Goal: Transaction & Acquisition: Subscribe to service/newsletter

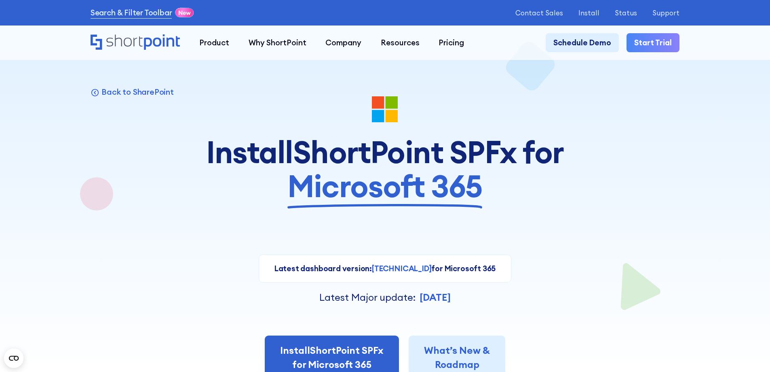
click at [576, 123] on div at bounding box center [384, 109] width 385 height 27
click at [599, 13] on p "Install" at bounding box center [589, 13] width 21 height 8
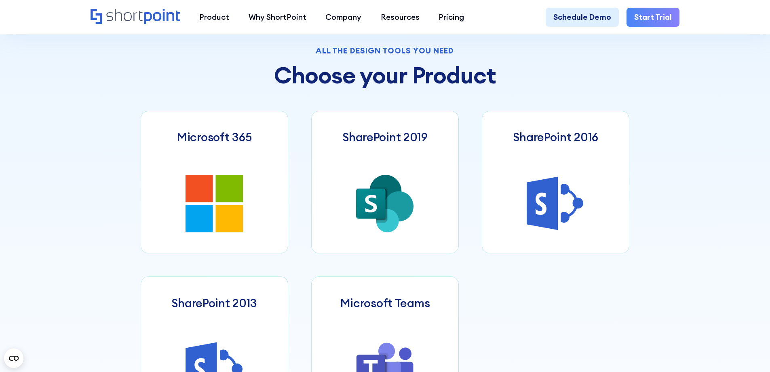
scroll to position [404, 0]
click at [392, 192] on icon at bounding box center [386, 190] width 32 height 33
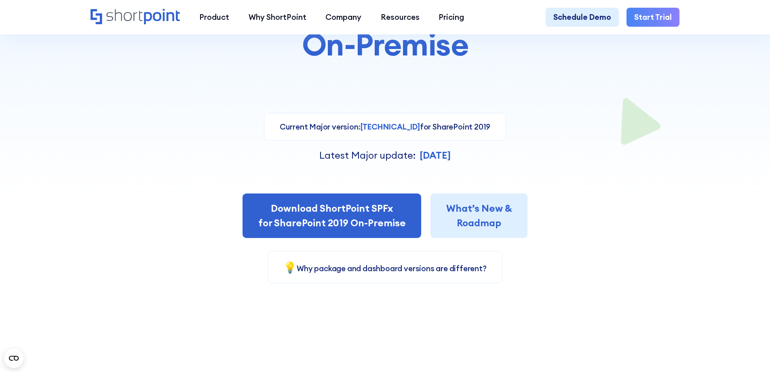
scroll to position [202, 0]
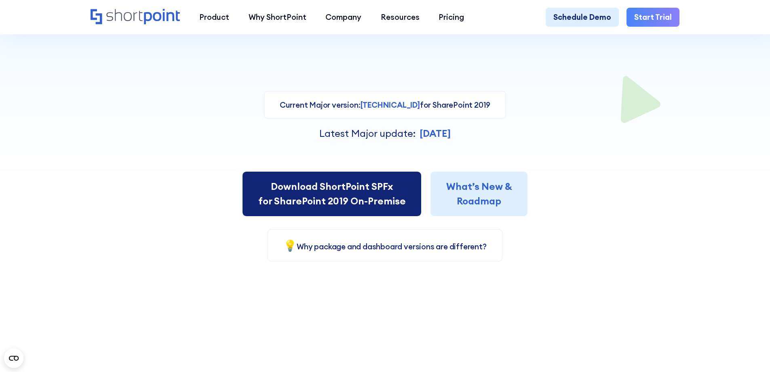
click at [336, 194] on link "Download ShortPoint SPFx for SharePoint 2019 On-Premise" at bounding box center [332, 193] width 178 height 44
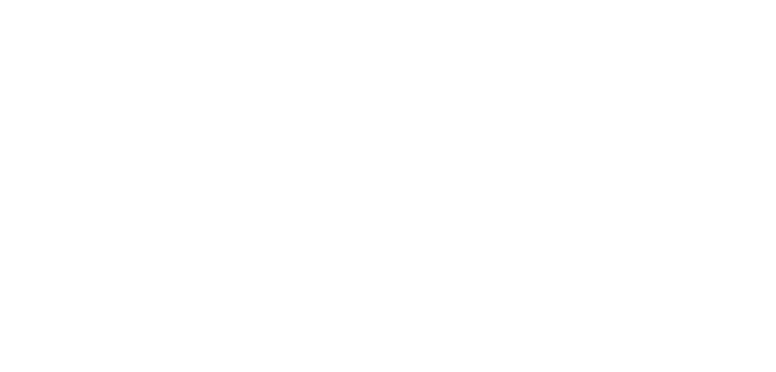
select select "SharePoint SE"
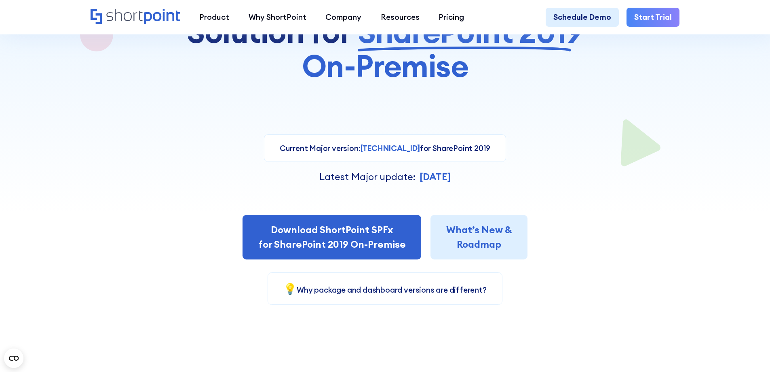
scroll to position [162, 0]
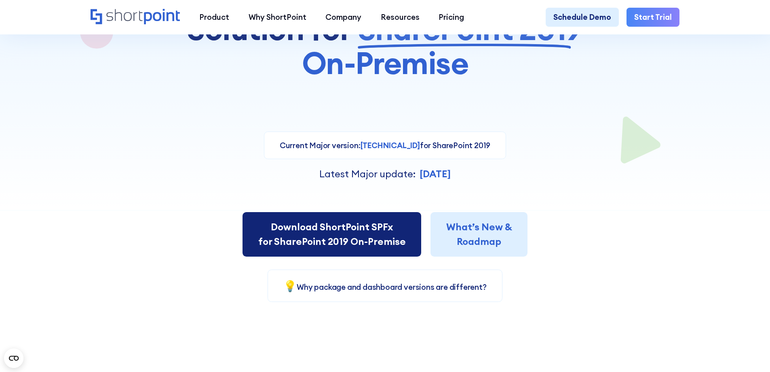
click at [332, 236] on link "Download ShortPoint SPFx for SharePoint 2019 On-Premise" at bounding box center [332, 234] width 178 height 44
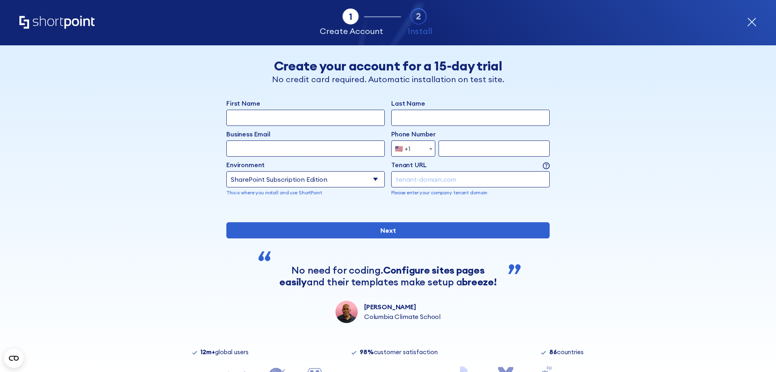
click at [372, 178] on select "Select an environment Microsoft 365 SharePoint Online SharePoint Subscription E…" at bounding box center [305, 179] width 158 height 16
click at [372, 181] on select "Select an environment Microsoft 365 SharePoint Online SharePoint Subscription E…" at bounding box center [305, 179] width 158 height 16
click at [372, 180] on select "Select an environment Microsoft 365 SharePoint Online SharePoint Subscription E…" at bounding box center [305, 179] width 158 height 16
select select "SharePoint 2019 (On-Premise)"
click at [226, 171] on select "Select an environment Microsoft 365 SharePoint Online SharePoint Subscription E…" at bounding box center [305, 179] width 158 height 16
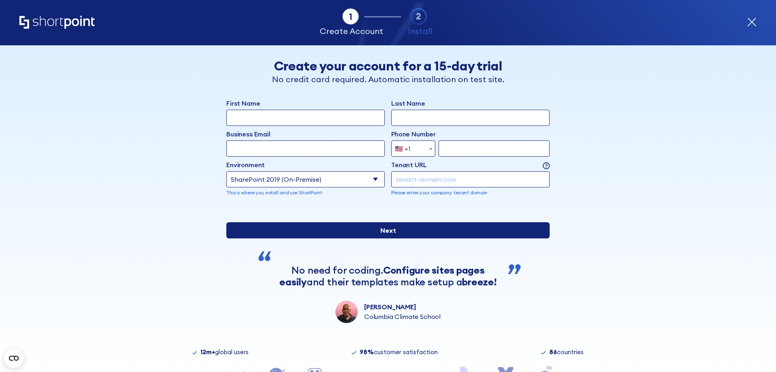
click at [389, 238] on input "Next" at bounding box center [387, 230] width 323 height 16
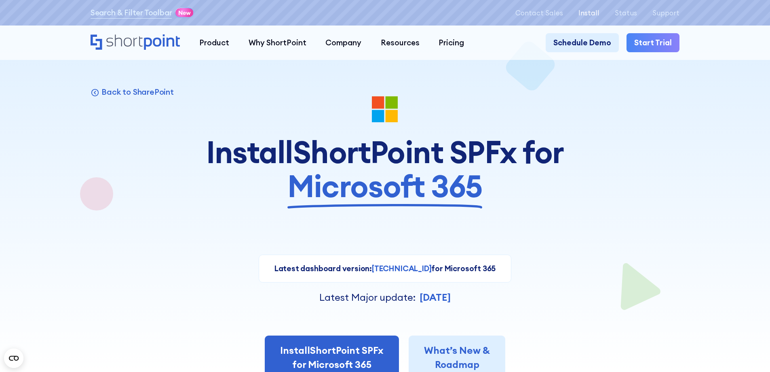
click at [596, 10] on p "Install" at bounding box center [589, 13] width 21 height 8
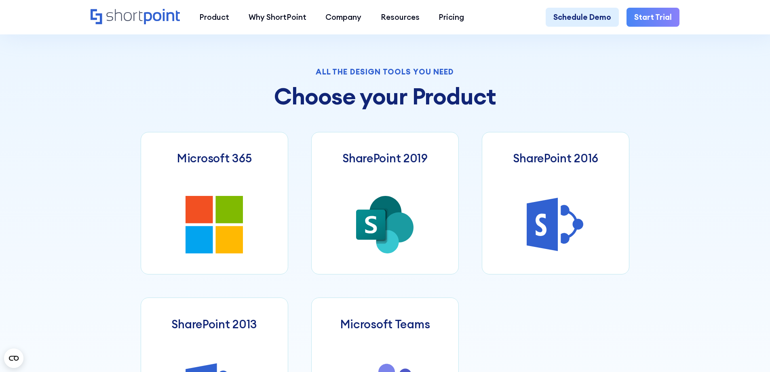
scroll to position [404, 0]
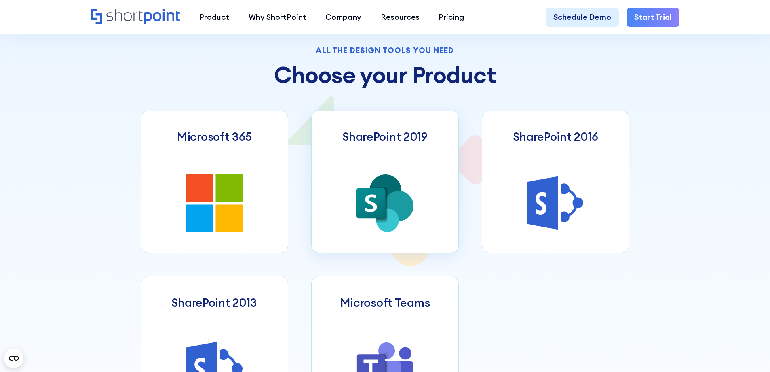
click at [388, 199] on icon at bounding box center [379, 203] width 19 height 34
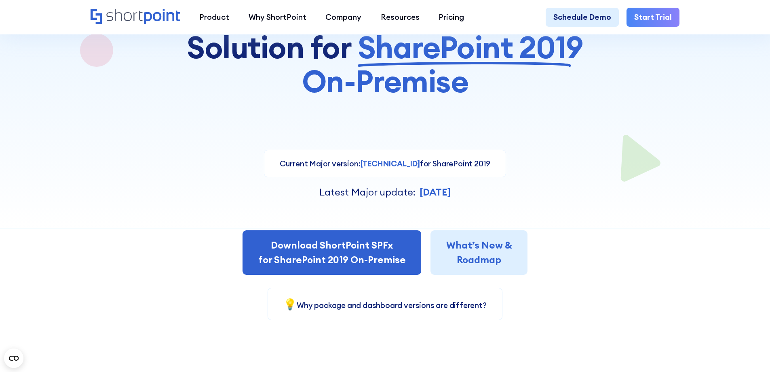
scroll to position [162, 0]
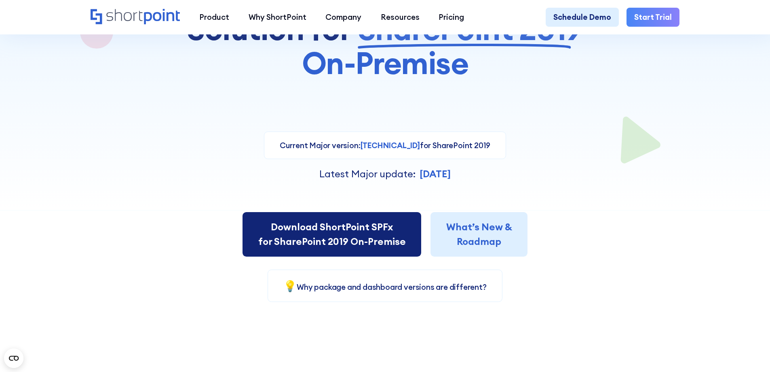
click at [365, 243] on link "Download ShortPoint SPFx for SharePoint 2019 On-Premise" at bounding box center [332, 234] width 178 height 44
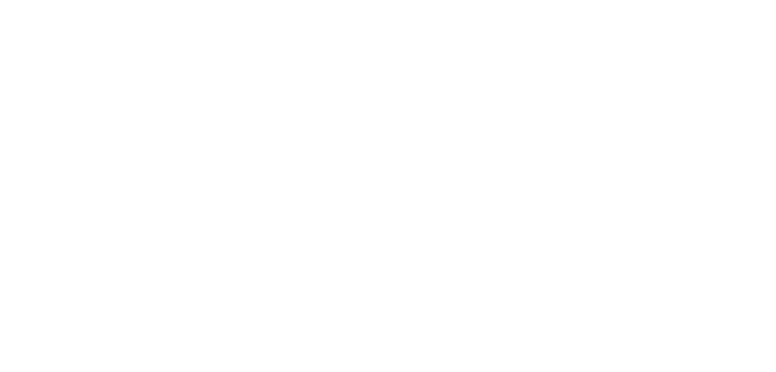
select select "SharePoint SE"
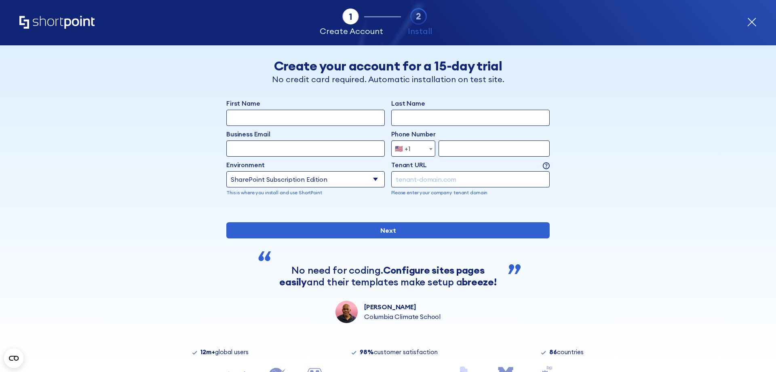
click at [426, 184] on input "form" at bounding box center [470, 179] width 158 height 16
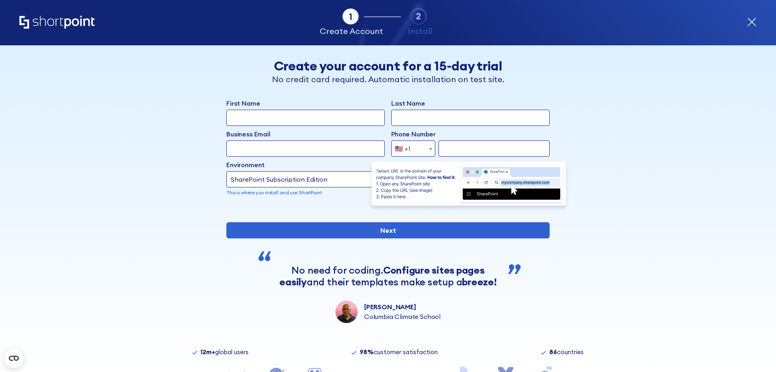
click at [543, 167] on img "form" at bounding box center [469, 185] width 202 height 51
click at [543, 165] on img "form" at bounding box center [469, 185] width 202 height 51
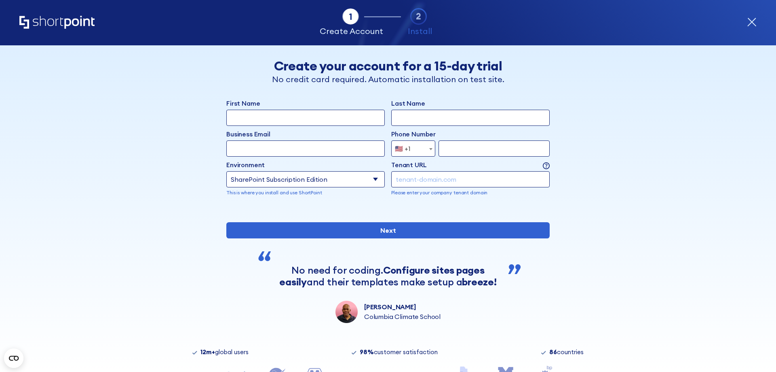
click at [617, 213] on div "Back Back Create your account for a 15-day trial No credit card required. Autom…" at bounding box center [388, 183] width 495 height 277
click at [482, 182] on input "form" at bounding box center [470, 179] width 158 height 16
paste input "[URL][DOMAIN_NAME]"
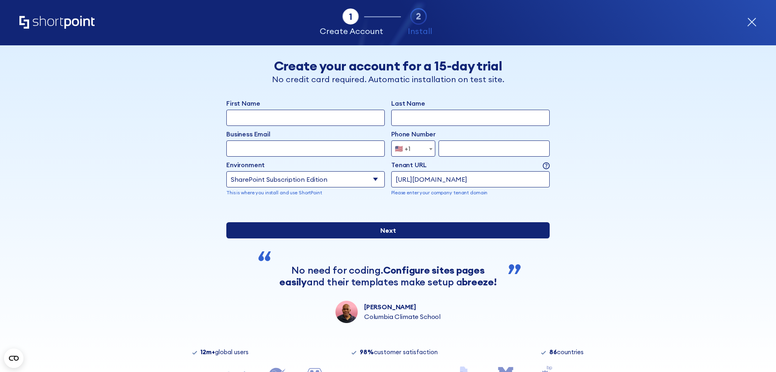
type input "[URL][DOMAIN_NAME]"
click at [390, 238] on input "Next" at bounding box center [387, 230] width 323 height 16
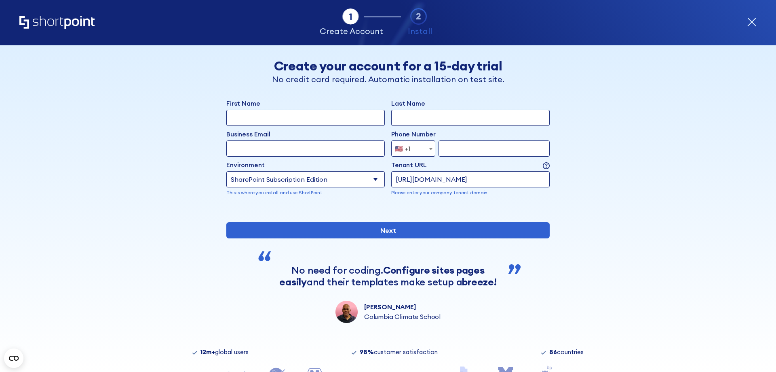
click at [494, 148] on input "form" at bounding box center [494, 148] width 111 height 16
type input "2158701149"
click at [330, 120] on input "First Name" at bounding box center [305, 118] width 158 height 16
click at [340, 124] on input "First Name" at bounding box center [305, 118] width 158 height 16
click at [332, 118] on input "First Name" at bounding box center [305, 118] width 158 height 16
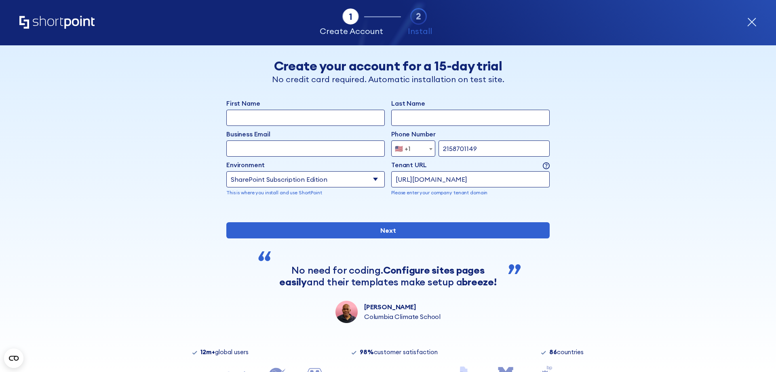
click at [332, 118] on input "First Name" at bounding box center [305, 118] width 158 height 16
click at [329, 117] on input "First Name" at bounding box center [305, 118] width 158 height 16
type input "Madi"
type input "Grimaldi"
click at [275, 150] on input "Business Email" at bounding box center [305, 148] width 158 height 16
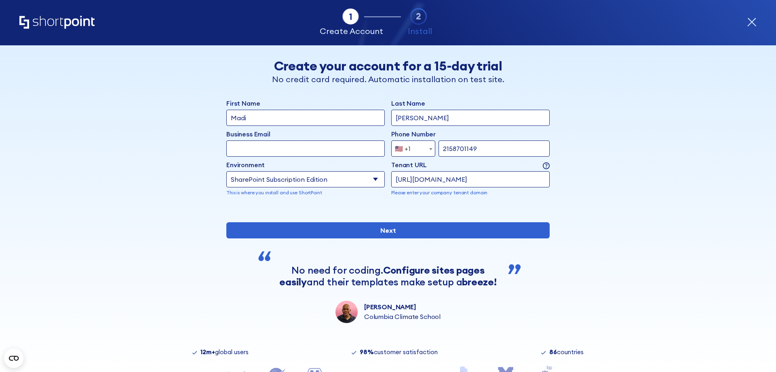
type input "[EMAIL_ADDRESS][PERSON_NAME][DOMAIN_NAME]"
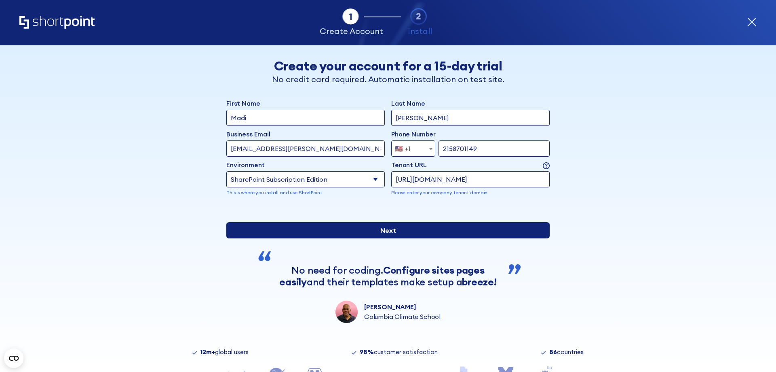
click at [386, 238] on input "Next" at bounding box center [387, 230] width 323 height 16
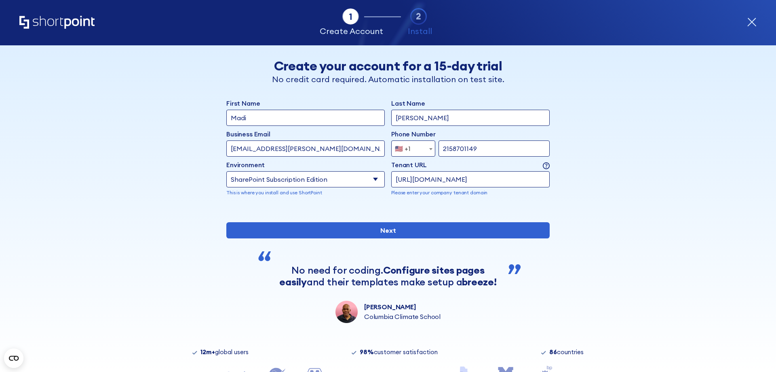
click at [370, 181] on select "Select an environment Microsoft 365 SharePoint Online SharePoint Subscription E…" at bounding box center [305, 179] width 158 height 16
select select "SharePoint 2019 (On-Premise)"
click at [226, 171] on select "Select an environment Microsoft 365 SharePoint Online SharePoint Subscription E…" at bounding box center [305, 179] width 158 height 16
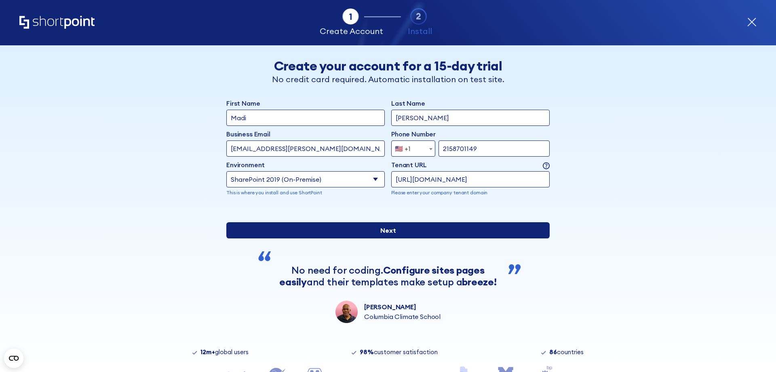
click at [391, 238] on input "Next" at bounding box center [387, 230] width 323 height 16
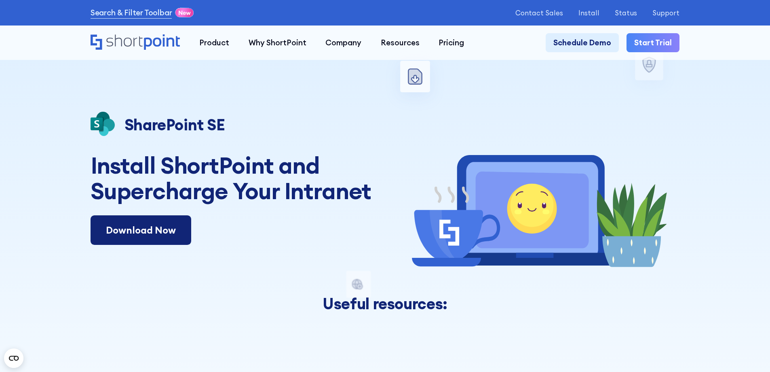
click at [146, 236] on link "Download Now" at bounding box center [141, 230] width 101 height 30
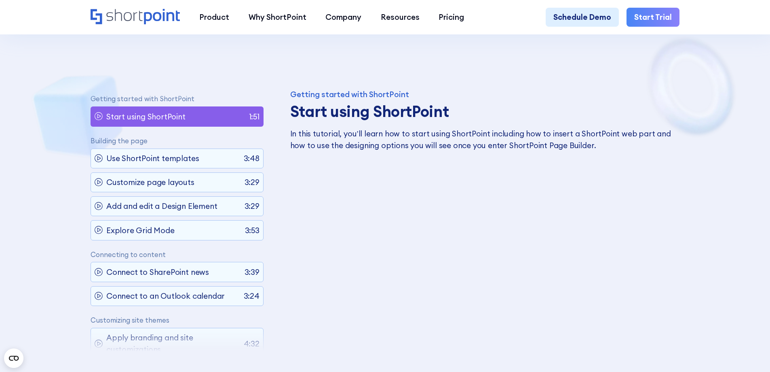
scroll to position [445, 0]
